Goal: Task Accomplishment & Management: Manage account settings

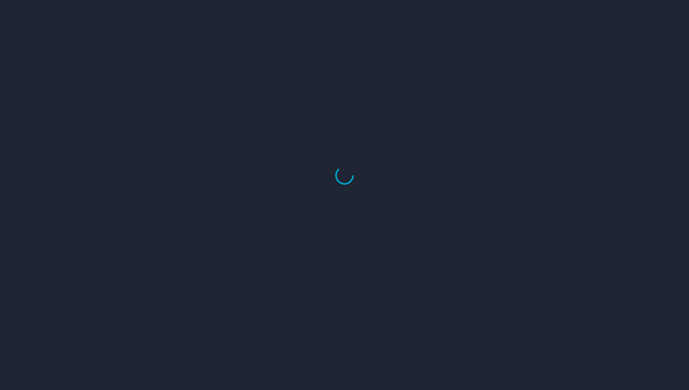
select select "US"
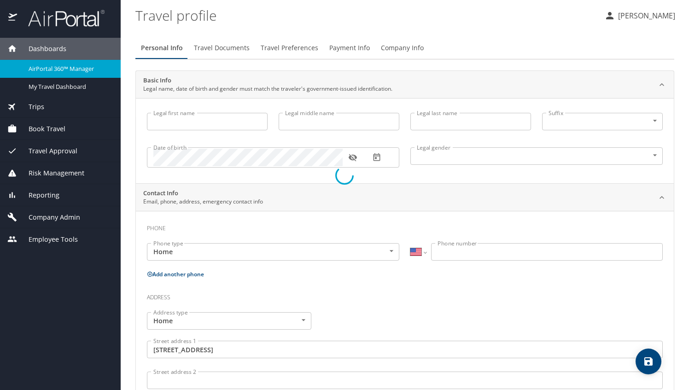
type input "[PERSON_NAME]"
type input "Hopkins"
type input "Female"
type input "David"
type input "Hopkins"
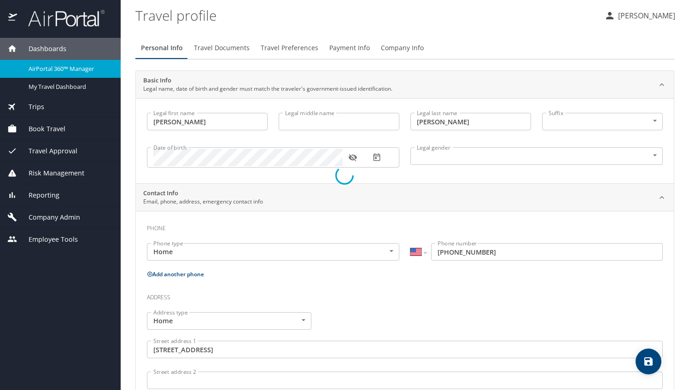
type input "(770) 843-0289"
type input "dtahop44@yahoo.com"
type input "United States of America"
type input "Georgia"
type input "United States of America"
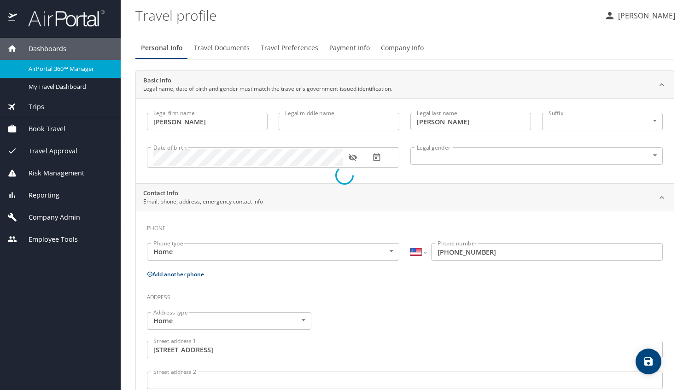
type input "Georgia"
select select "US"
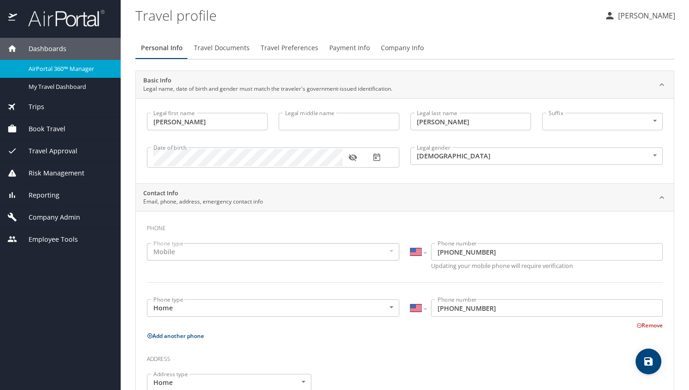
click at [641, 14] on p "[PERSON_NAME]" at bounding box center [645, 15] width 60 height 11
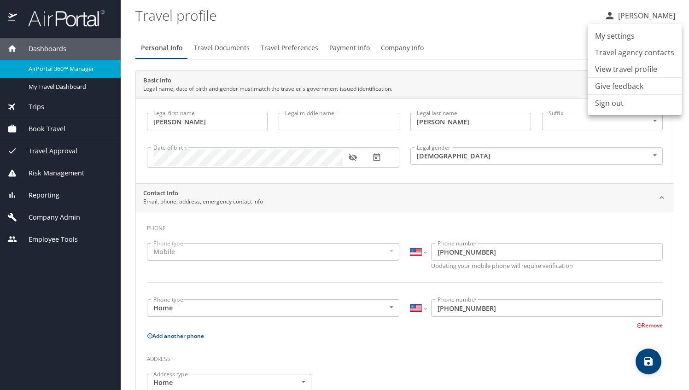
click at [624, 69] on li "View travel profile" at bounding box center [635, 69] width 94 height 17
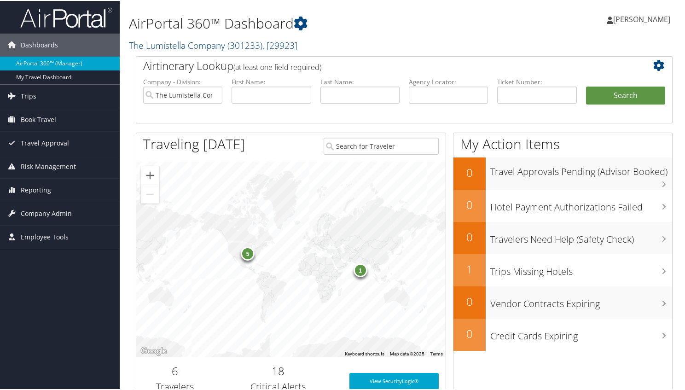
click at [628, 22] on span "[PERSON_NAME]" at bounding box center [642, 18] width 57 height 10
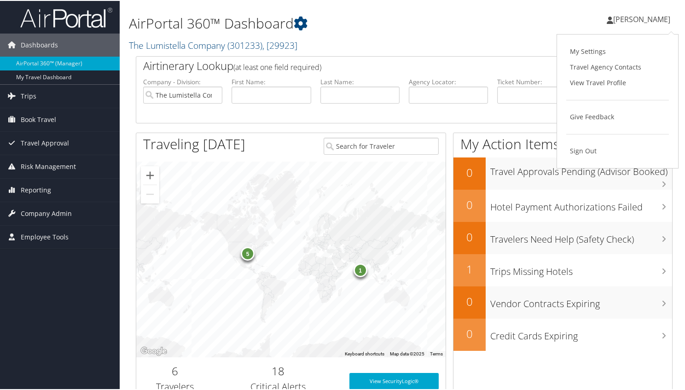
click at [594, 79] on link "View Travel Profile" at bounding box center [618, 82] width 103 height 16
